Goal: Task Accomplishment & Management: Complete application form

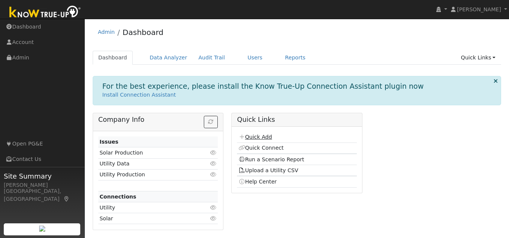
click at [255, 139] on link "Quick Add" at bounding box center [255, 137] width 34 height 6
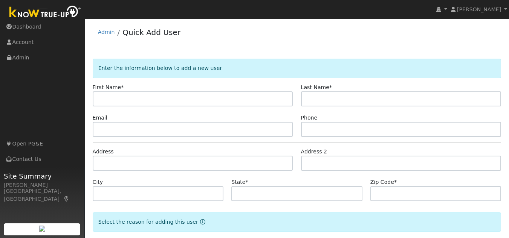
click at [184, 100] on input "text" at bounding box center [193, 98] width 200 height 15
type input "[PERSON_NAME]"
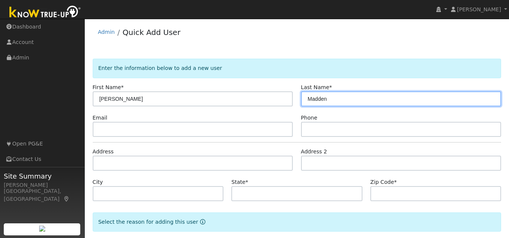
type input "Madden"
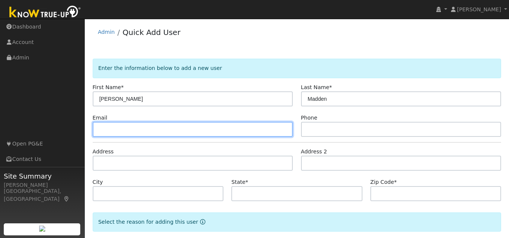
click at [199, 135] on input "text" at bounding box center [193, 129] width 200 height 15
type input "j@gmail.com"
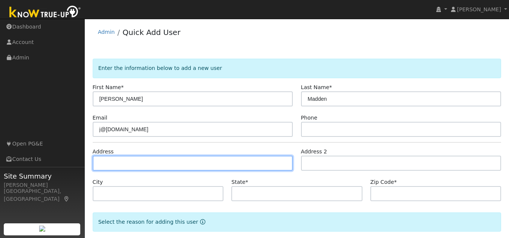
click at [174, 166] on input "text" at bounding box center [193, 163] width 200 height 15
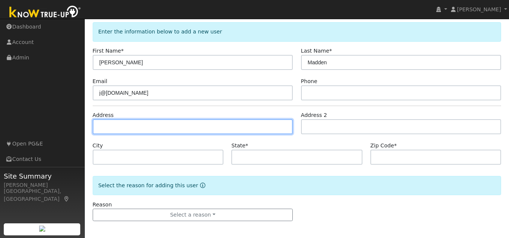
scroll to position [38, 0]
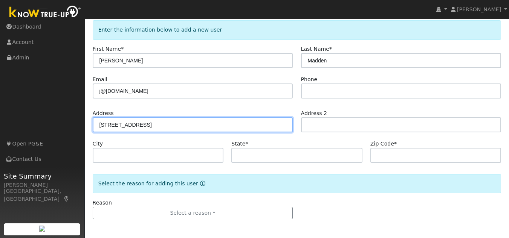
type input "5565 Moraga Avenue"
type input "Piedmont"
type input "CA"
type input "94611"
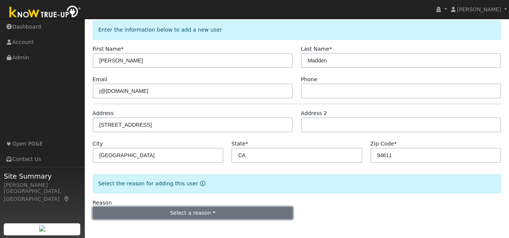
click at [125, 212] on button "Select a reason" at bounding box center [193, 213] width 200 height 13
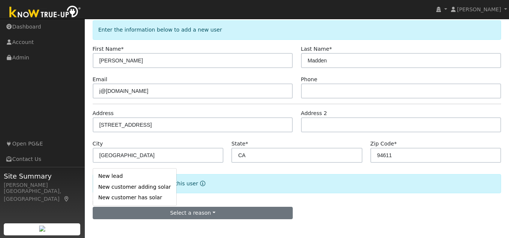
click at [124, 189] on link "New customer adding solar" at bounding box center [134, 187] width 83 height 11
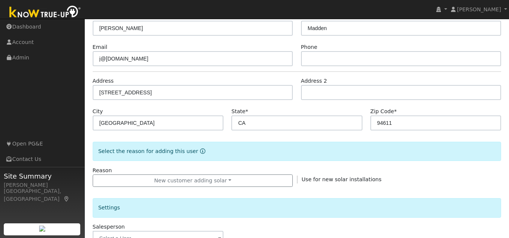
scroll to position [151, 0]
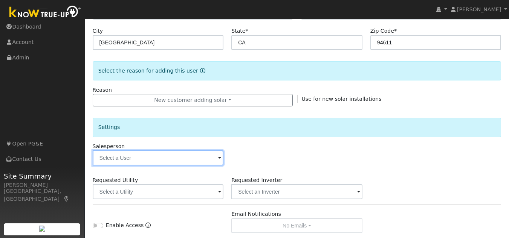
click at [138, 157] on input "text" at bounding box center [158, 158] width 131 height 15
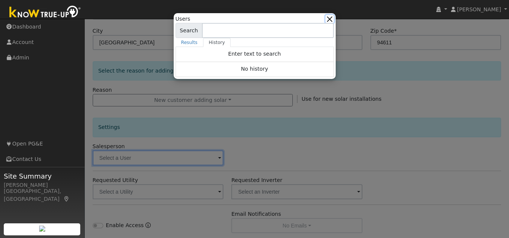
click at [331, 19] on button "button" at bounding box center [329, 19] width 8 height 8
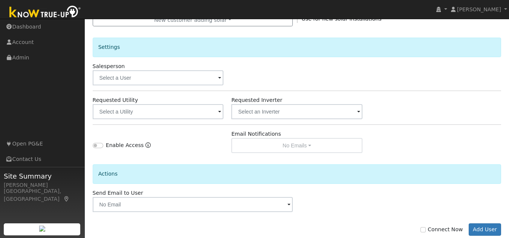
scroll to position [248, 0]
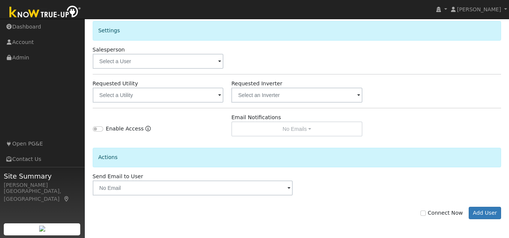
click at [432, 213] on label "Connect Now" at bounding box center [441, 213] width 42 height 8
click at [425, 213] on input "Connect Now" at bounding box center [422, 213] width 5 height 5
checkbox input "true"
click at [493, 216] on button "Add User" at bounding box center [484, 213] width 33 height 13
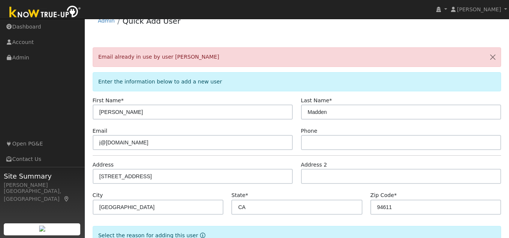
scroll to position [0, 0]
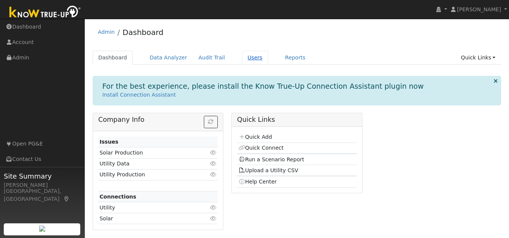
click at [244, 55] on link "Users" at bounding box center [255, 58] width 26 height 14
click at [257, 139] on link "Quick Add" at bounding box center [255, 137] width 34 height 6
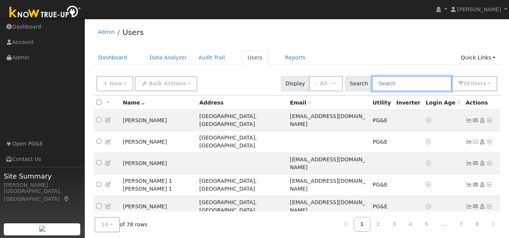
click at [398, 84] on input "text" at bounding box center [412, 83] width 80 height 15
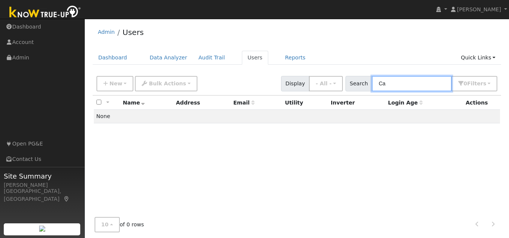
type input "C"
type input "5565 morage"
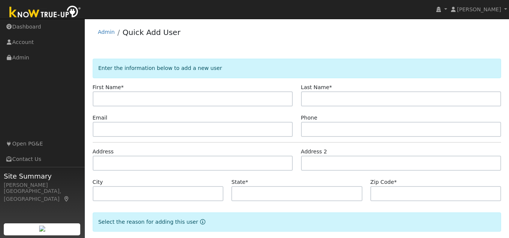
click at [173, 101] on input "text" at bounding box center [193, 98] width 200 height 15
click at [172, 104] on input "text" at bounding box center [193, 98] width 200 height 15
type input "[PERSON_NAME]"
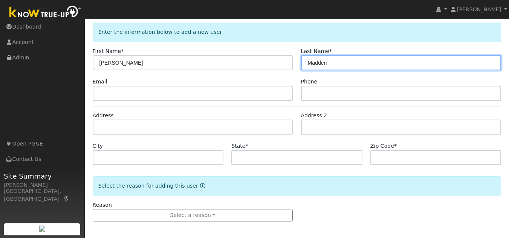
scroll to position [38, 0]
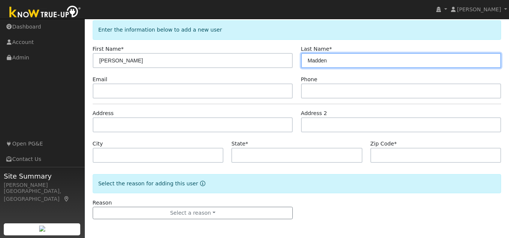
type input "Madden"
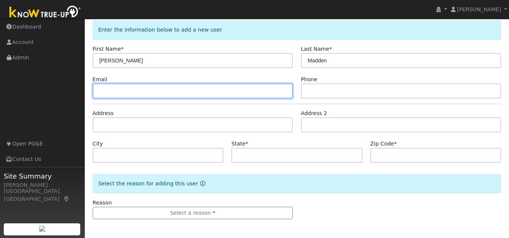
click at [131, 94] on input "text" at bounding box center [193, 91] width 200 height 15
click at [131, 96] on input "text" at bounding box center [193, 91] width 200 height 15
type input "g@[DOMAIN_NAME]"
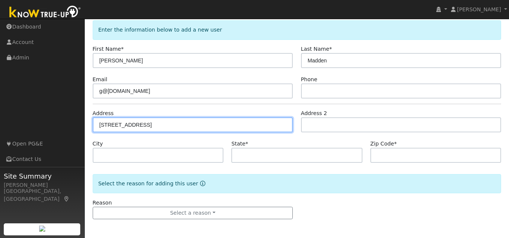
type input "[STREET_ADDRESS]"
type input "[GEOGRAPHIC_DATA]"
type input "CA"
type input "94611"
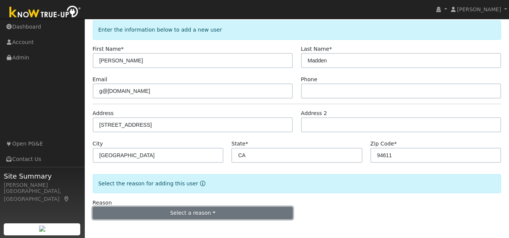
click at [169, 210] on button "Select a reason" at bounding box center [193, 213] width 200 height 13
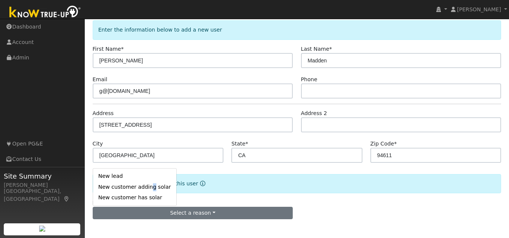
click at [148, 186] on link "New customer adding solar" at bounding box center [134, 187] width 83 height 11
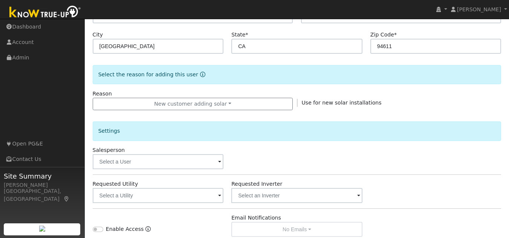
scroll to position [189, 0]
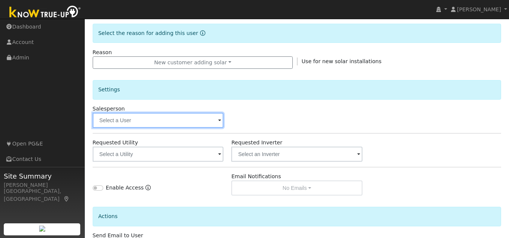
click at [133, 124] on input "text" at bounding box center [158, 120] width 131 height 15
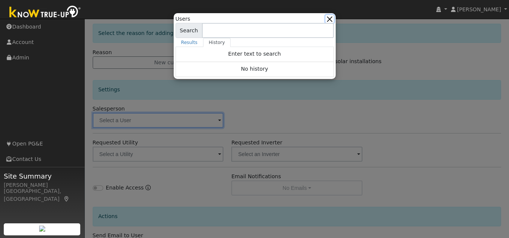
click at [328, 22] on button "button" at bounding box center [329, 19] width 8 height 8
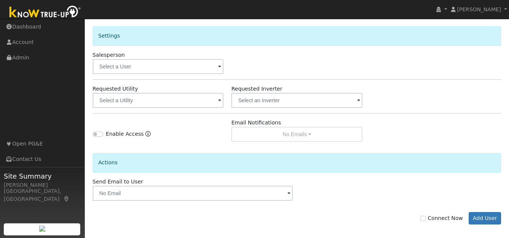
scroll to position [248, 0]
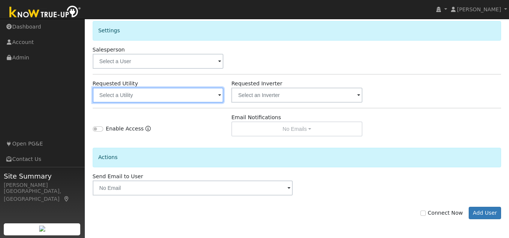
click at [148, 99] on input "text" at bounding box center [158, 95] width 131 height 15
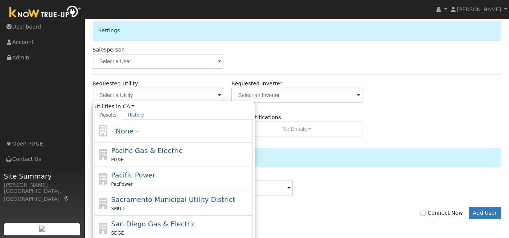
click at [141, 156] on div "PG&E" at bounding box center [181, 160] width 140 height 8
type input "Pacific Gas & Electric"
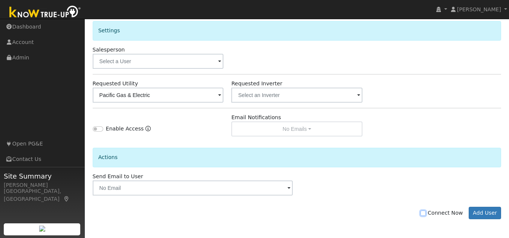
click at [425, 215] on input "Connect Now" at bounding box center [422, 213] width 5 height 5
checkbox input "true"
click at [480, 212] on button "Add User" at bounding box center [484, 213] width 33 height 13
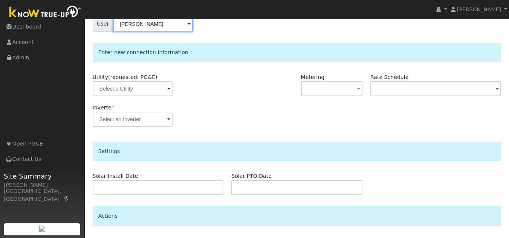
scroll to position [75, 0]
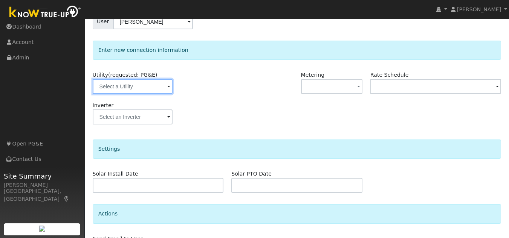
click at [155, 85] on input "text" at bounding box center [133, 86] width 80 height 15
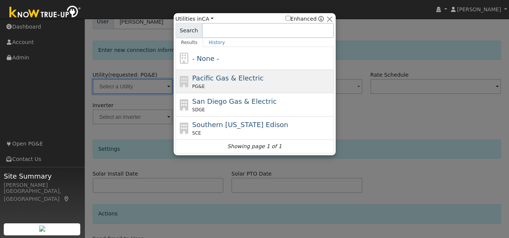
click at [206, 82] on span "Pacific Gas & Electric" at bounding box center [227, 78] width 71 height 8
type input "PG&E"
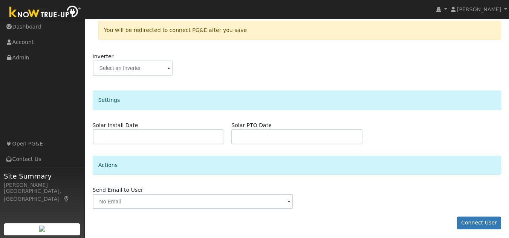
scroll to position [159, 0]
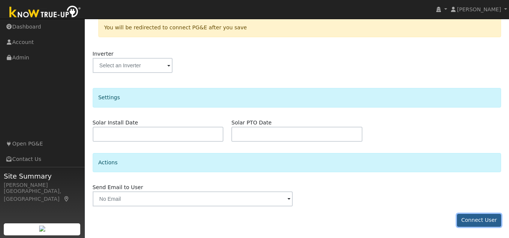
click at [478, 220] on button "Connect User" at bounding box center [479, 220] width 44 height 13
